Goal: Navigation & Orientation: Find specific page/section

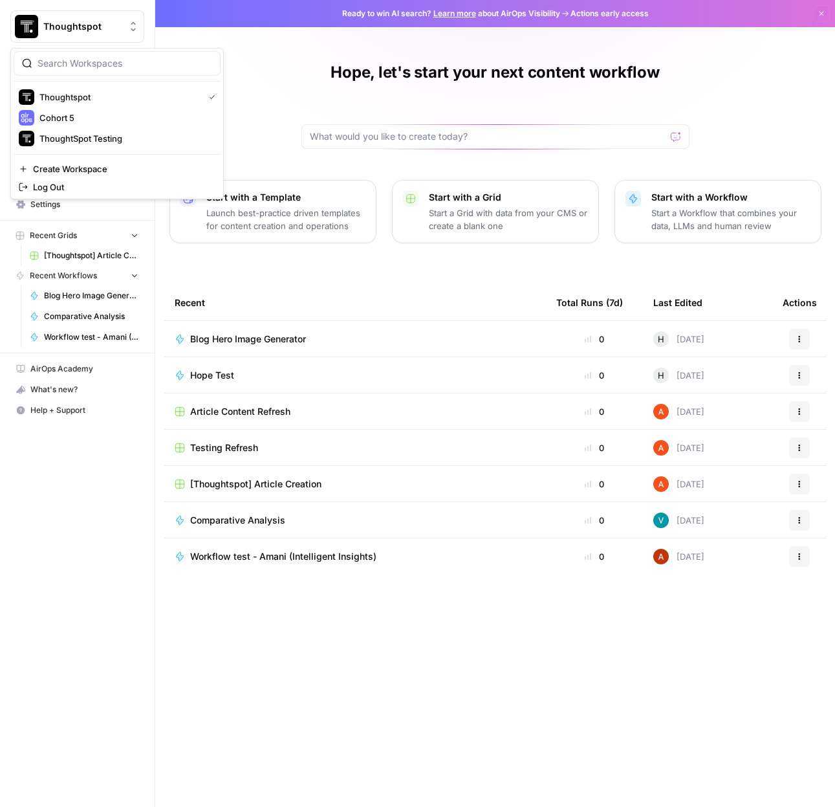
click at [85, 27] on span "Thoughtspot" at bounding box center [82, 26] width 78 height 13
click at [95, 112] on span "Cohort 5" at bounding box center [124, 117] width 171 height 13
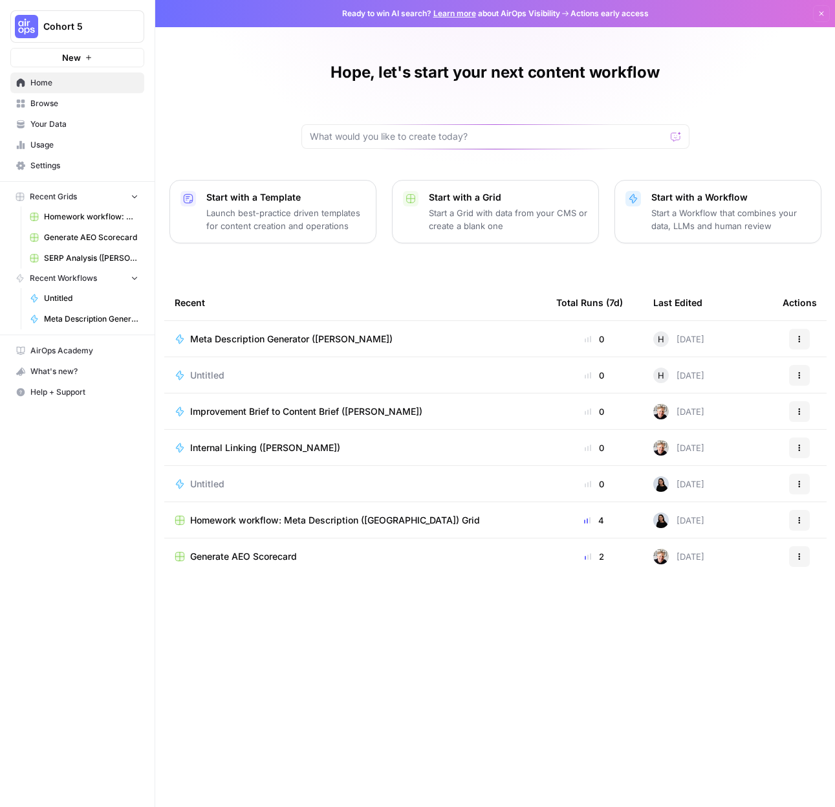
click at [370, 301] on div "Recent" at bounding box center [355, 303] width 361 height 36
